Goal: Find specific page/section: Locate a particular part of the current website

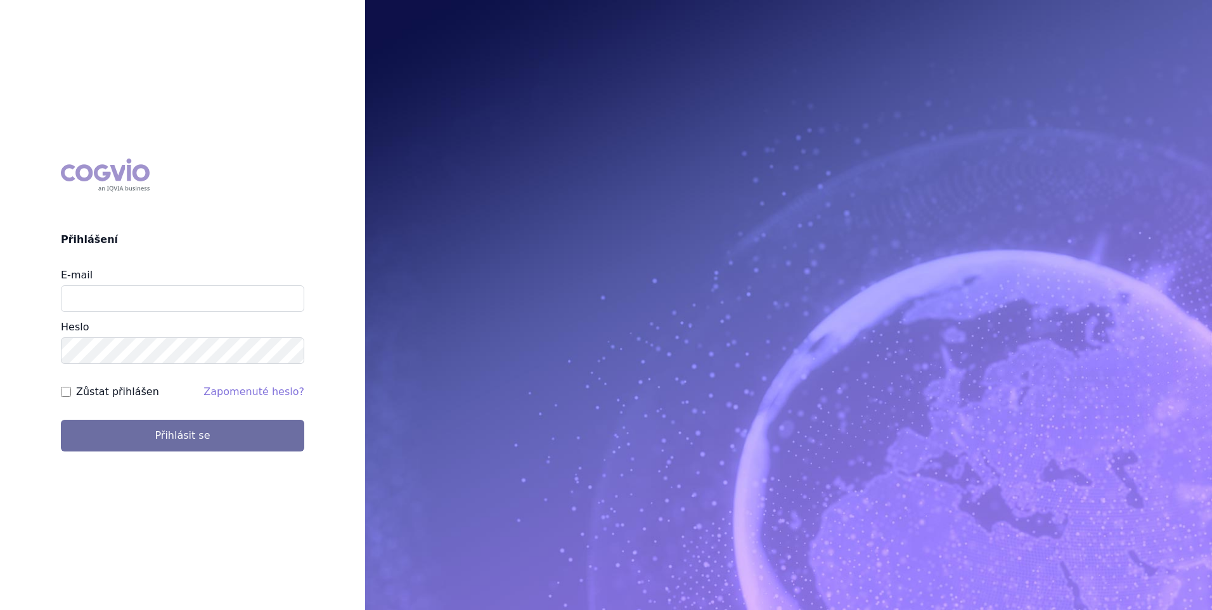
type input "[PERSON_NAME][EMAIL_ADDRESS][DOMAIN_NAME]"
click at [86, 396] on label "Zůstat přihlášen" at bounding box center [117, 391] width 83 height 15
click at [71, 396] on input "Zůstat přihlášen" at bounding box center [66, 392] width 10 height 10
checkbox input "true"
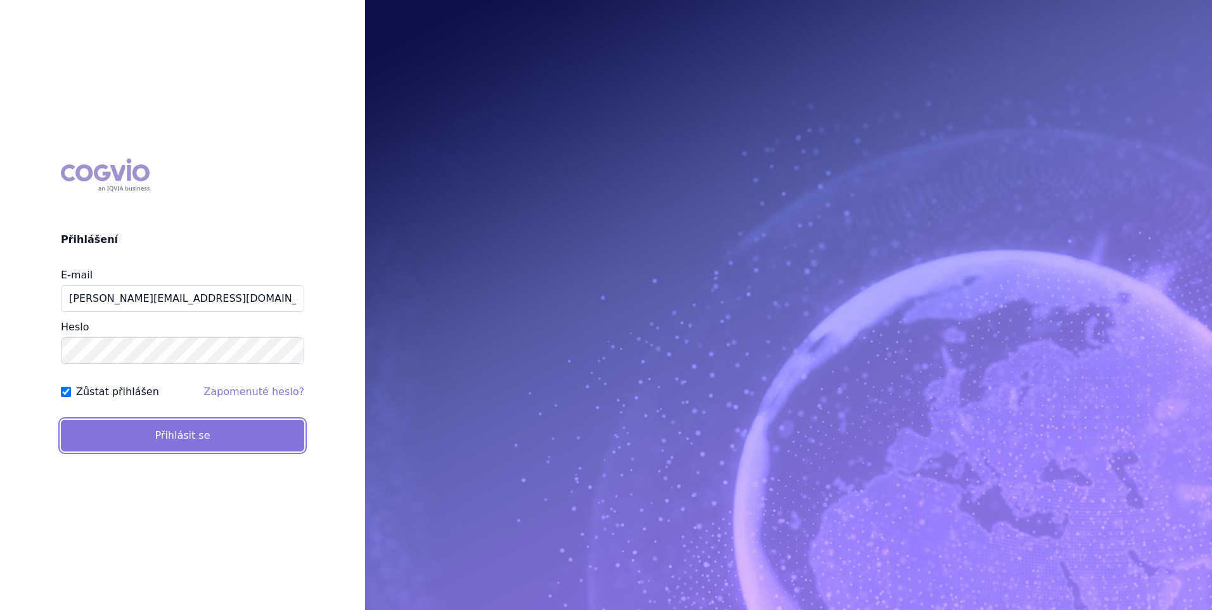
click at [113, 426] on button "Přihlásit se" at bounding box center [182, 436] width 243 height 32
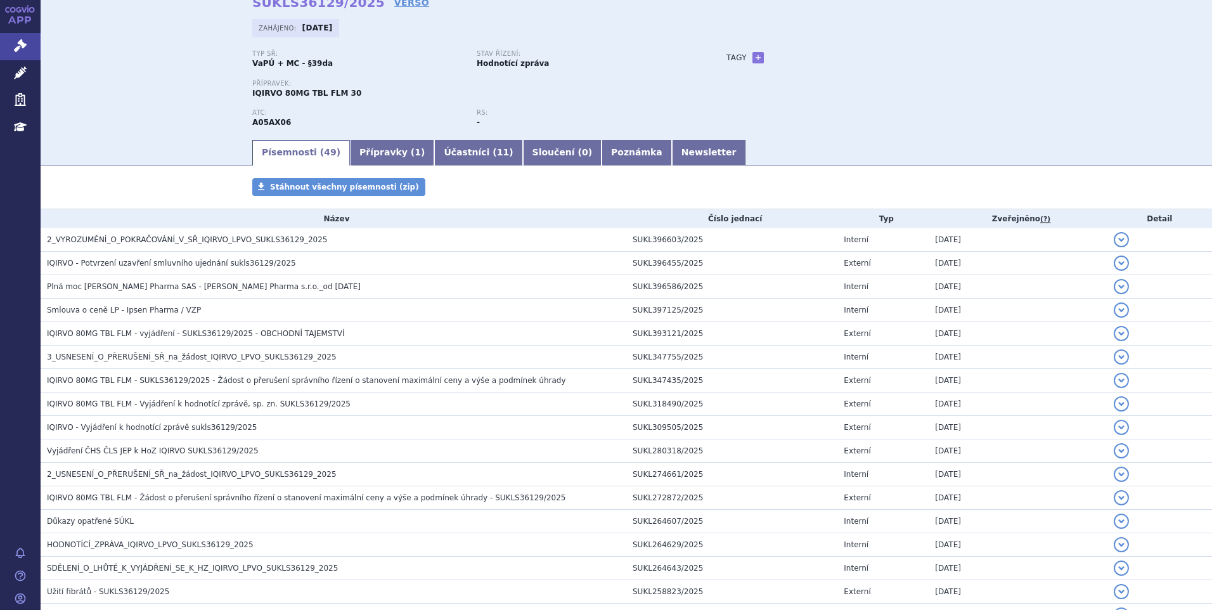
scroll to position [63, 0]
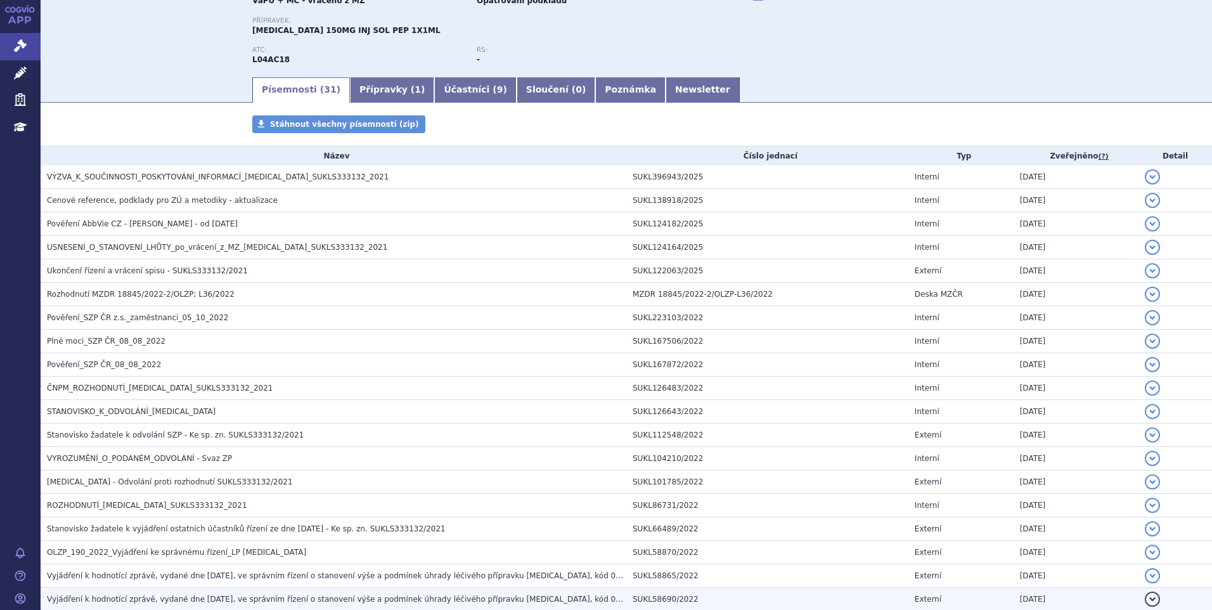
scroll to position [63, 0]
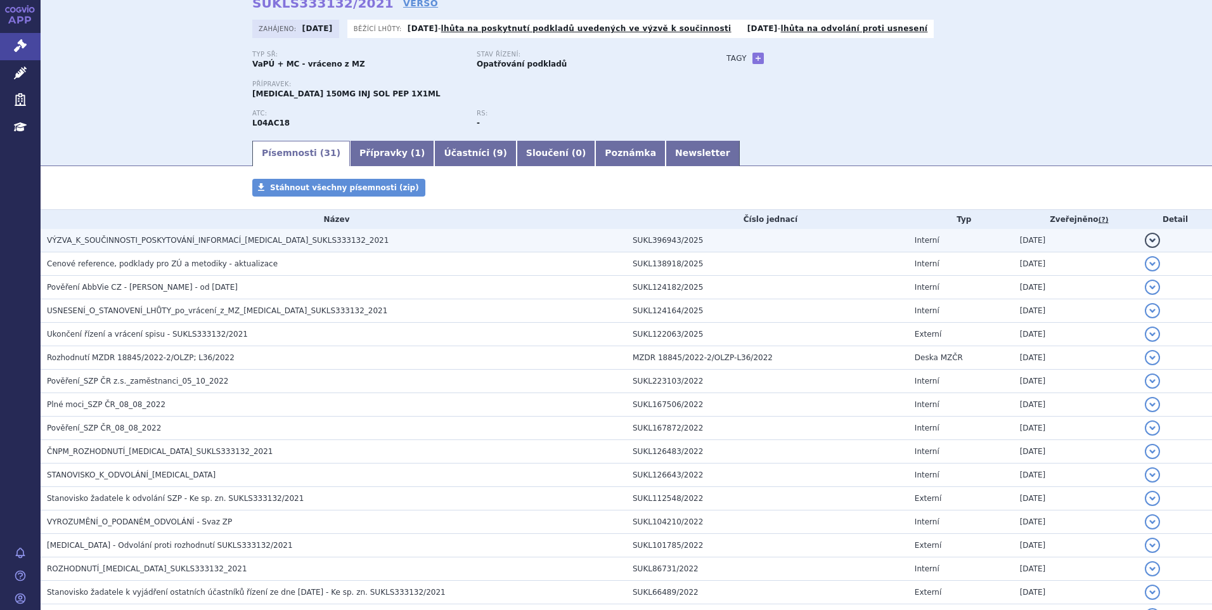
click at [173, 245] on span "VÝZVA_K_SOUČINNOSTI_POSKYTOVÁNÍ_INFORMACÍ_SKYRIZI_SUKLS333132_2021" at bounding box center [218, 240] width 342 height 9
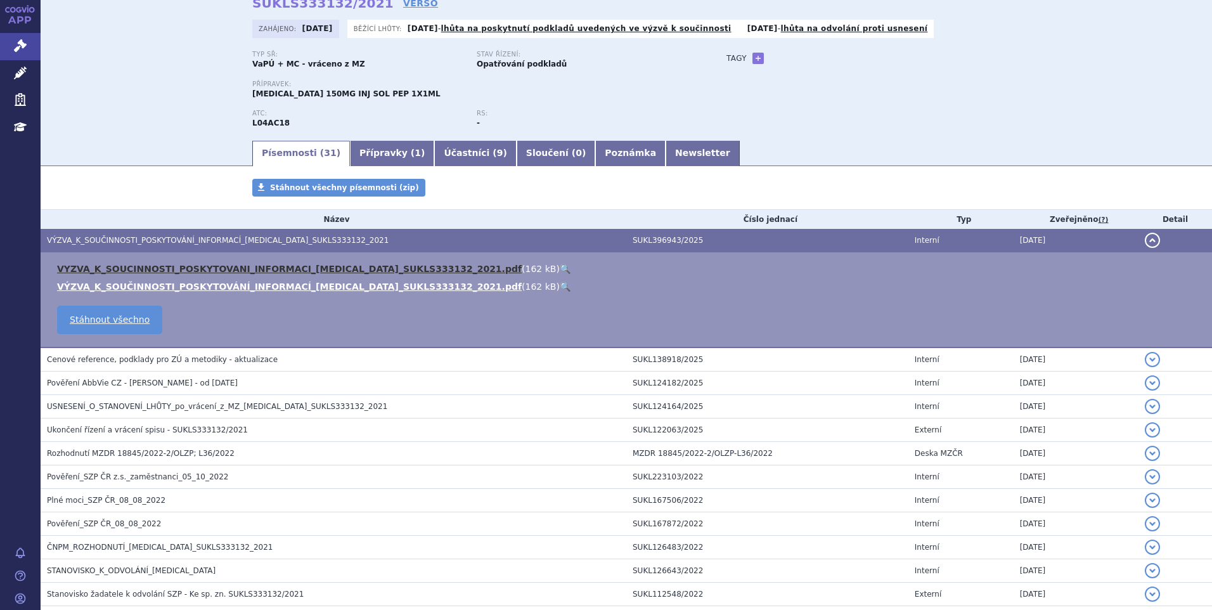
click at [173, 272] on link "VYZVA_K_SOUCINNOSTI_POSKYTOVANI_INFORMACI_SKYRIZI_SUKLS333132_2021.pdf" at bounding box center [289, 269] width 465 height 10
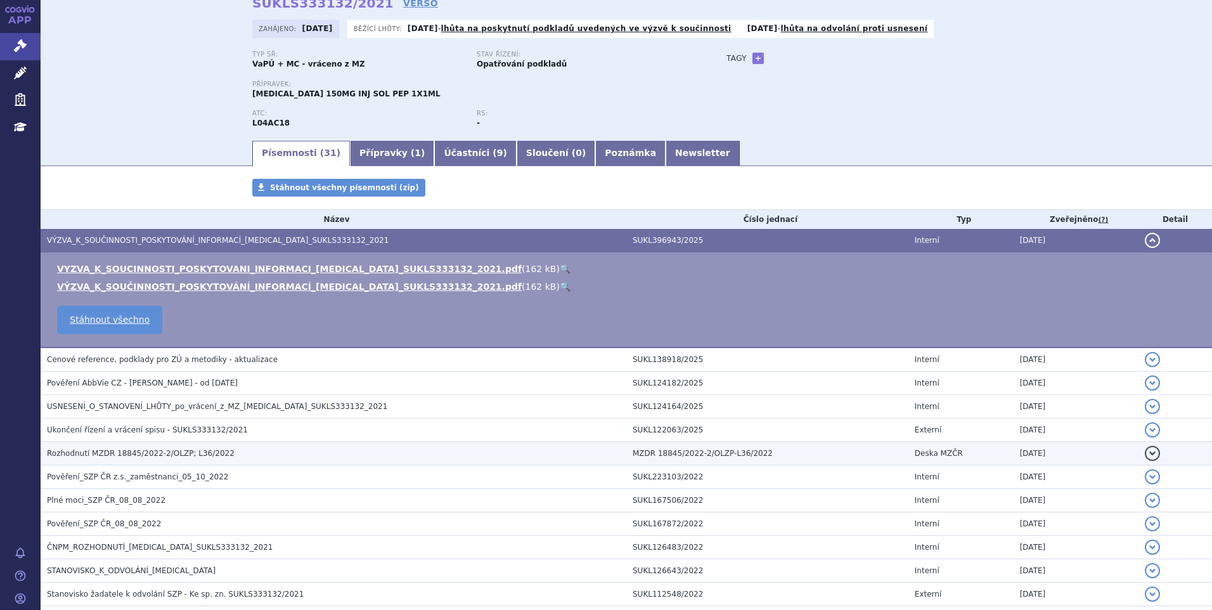
click at [126, 452] on span "Rozhodnutí MZDR 18845/2022-2/OLZP; L36/2022" at bounding box center [141, 453] width 188 height 9
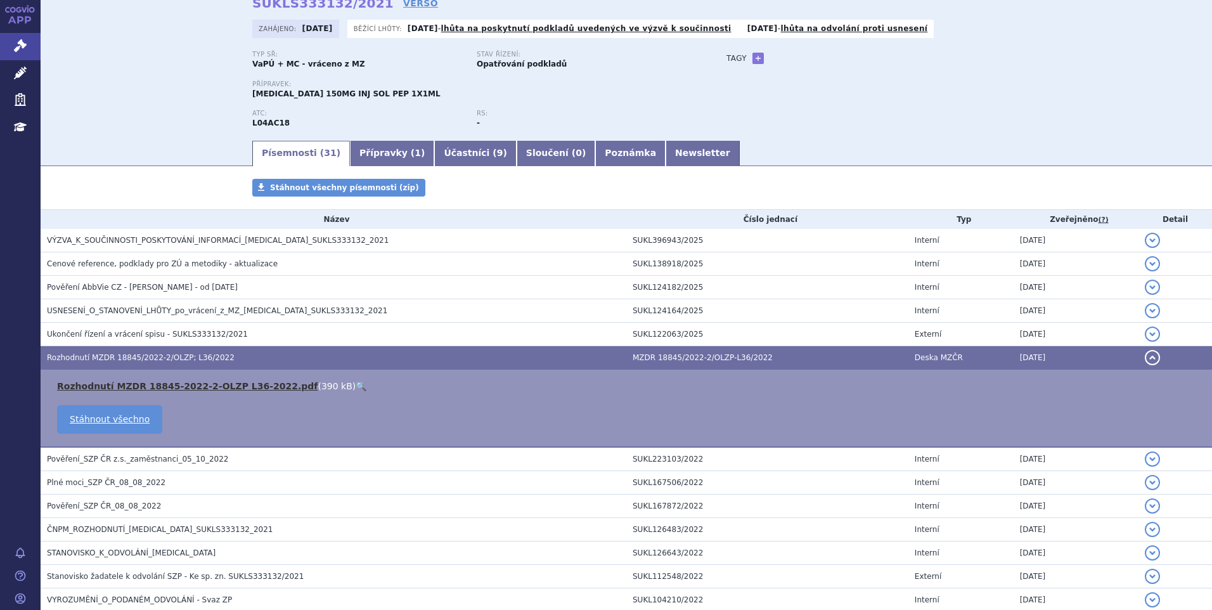
click at [147, 382] on link "Rozhodnutí MZDR 18845-2022-2-OLZP L36-2022.pdf" at bounding box center [187, 386] width 261 height 10
